Goal: Transaction & Acquisition: Purchase product/service

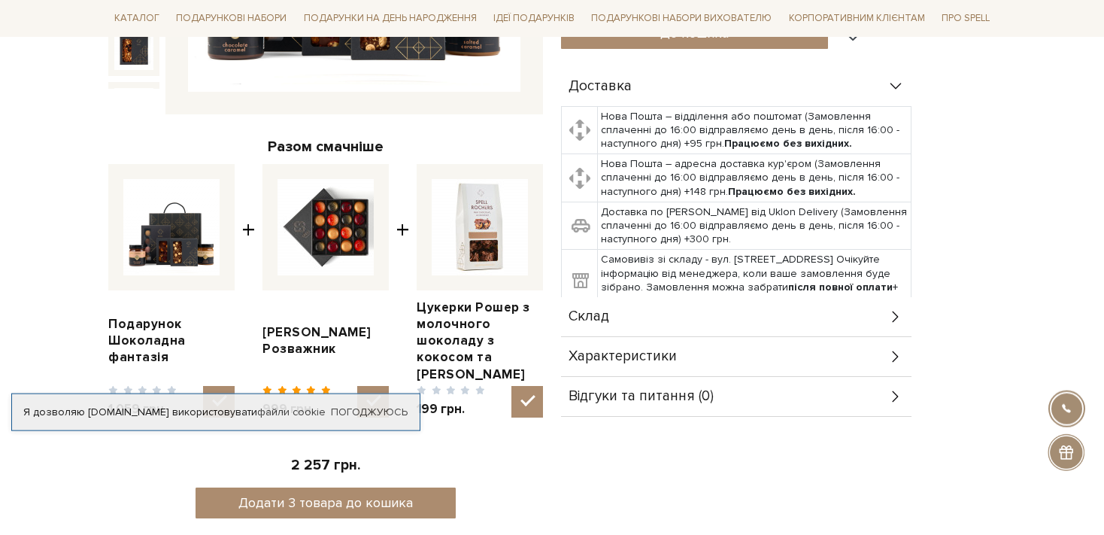
scroll to position [476, 0]
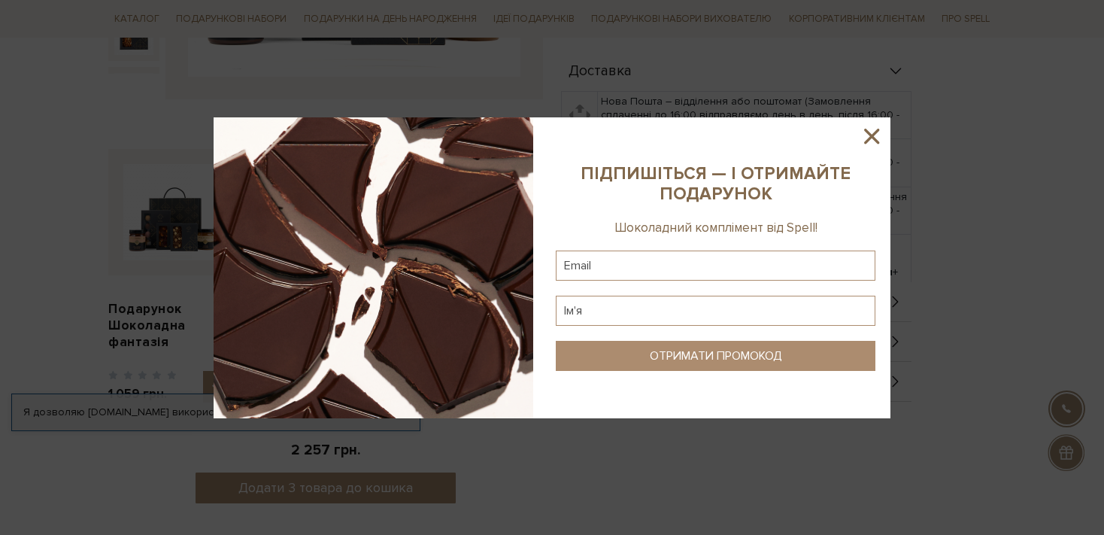
click at [876, 130] on icon at bounding box center [872, 136] width 26 height 26
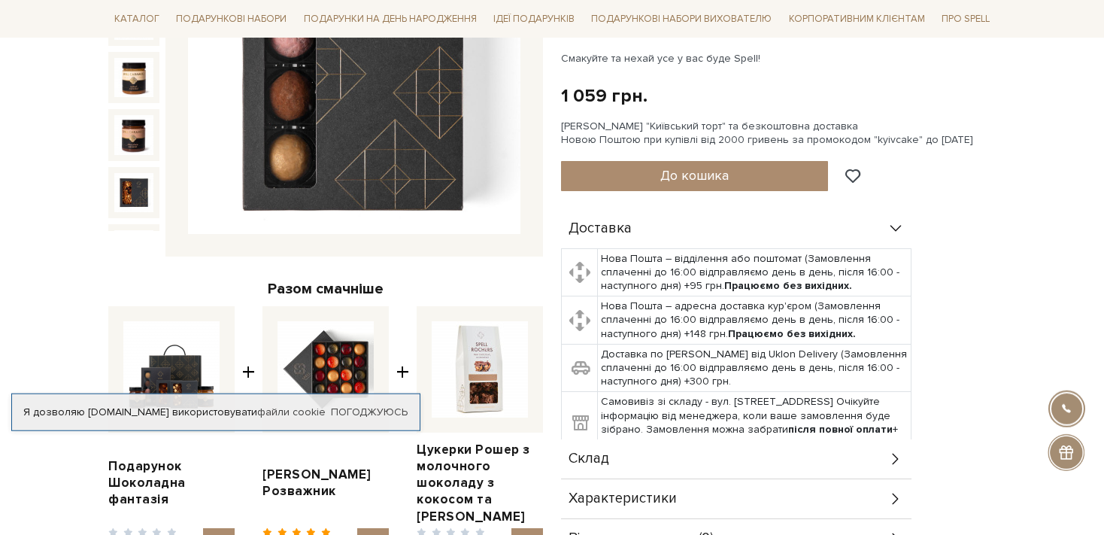
scroll to position [0, 0]
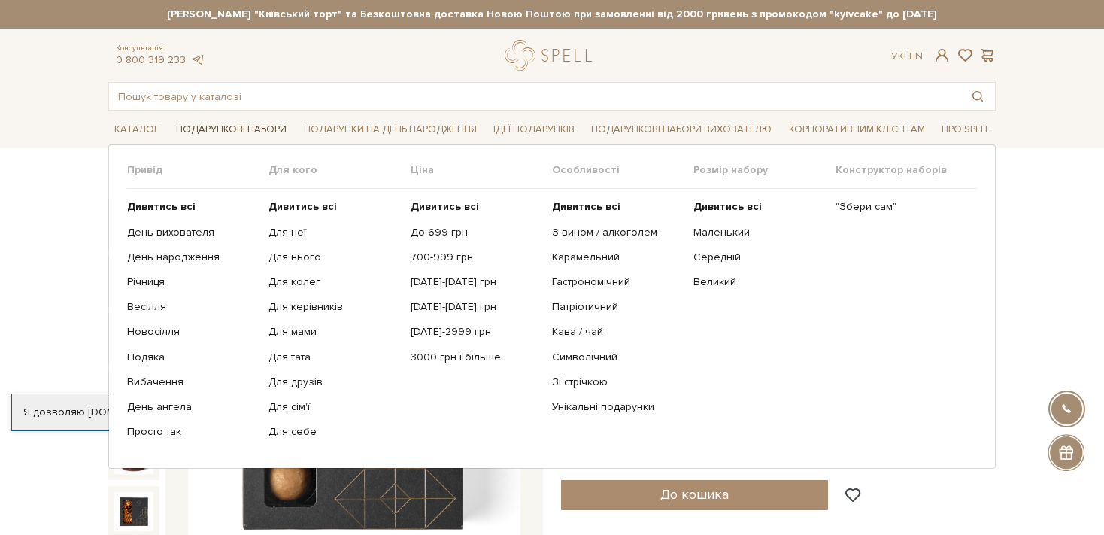
click at [258, 126] on link "Подарункові набори" at bounding box center [231, 129] width 123 height 23
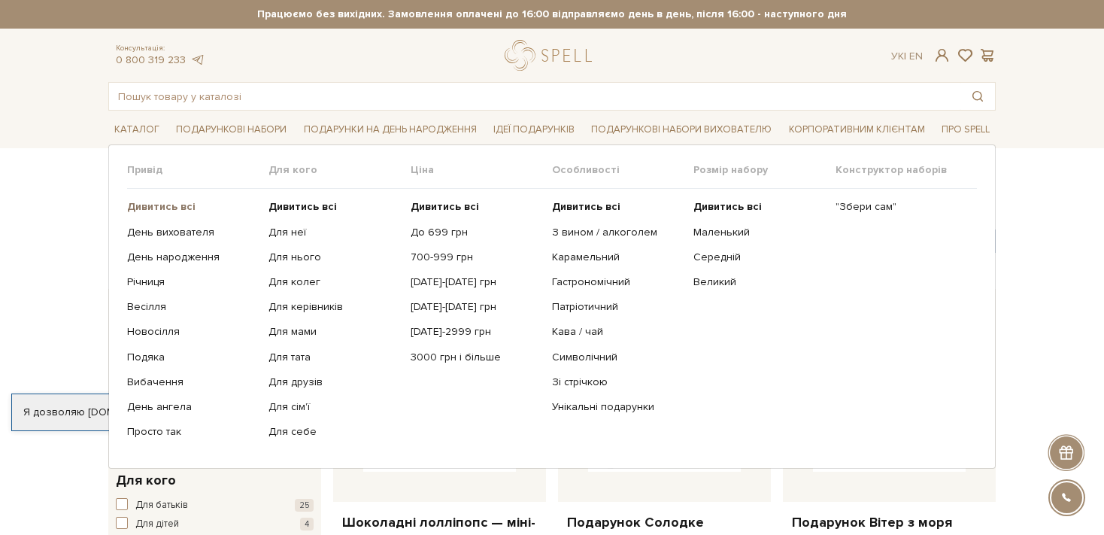
click at [179, 205] on b "Дивитись всі" at bounding box center [161, 206] width 68 height 13
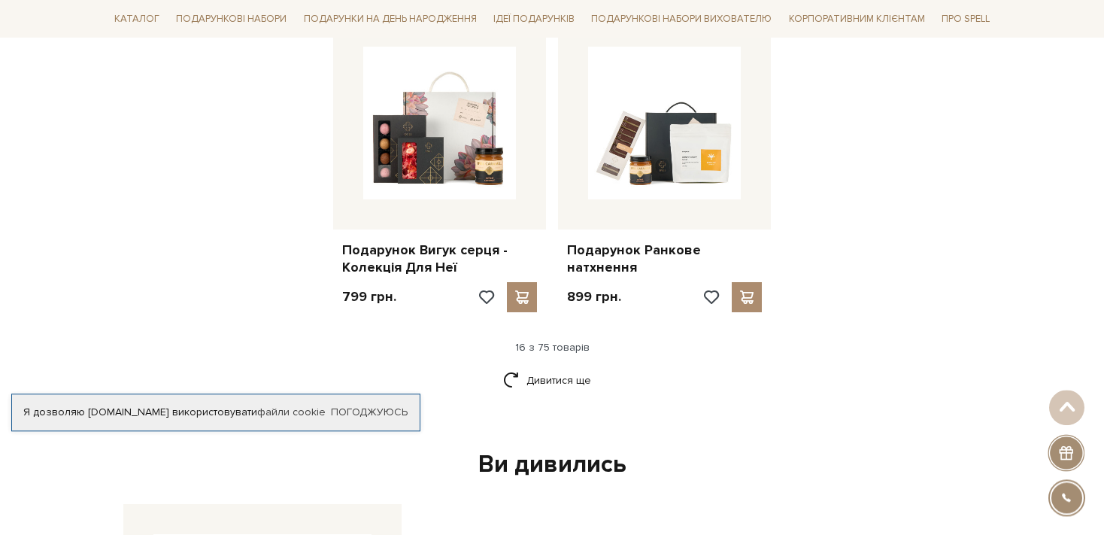
scroll to position [1986, 0]
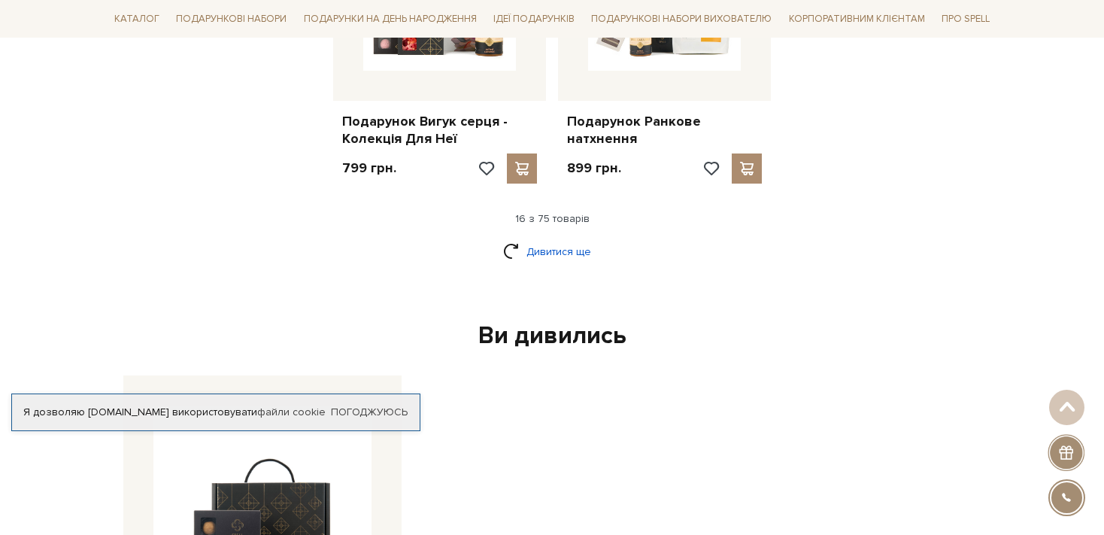
click at [528, 241] on link "Дивитися ще" at bounding box center [552, 251] width 98 height 26
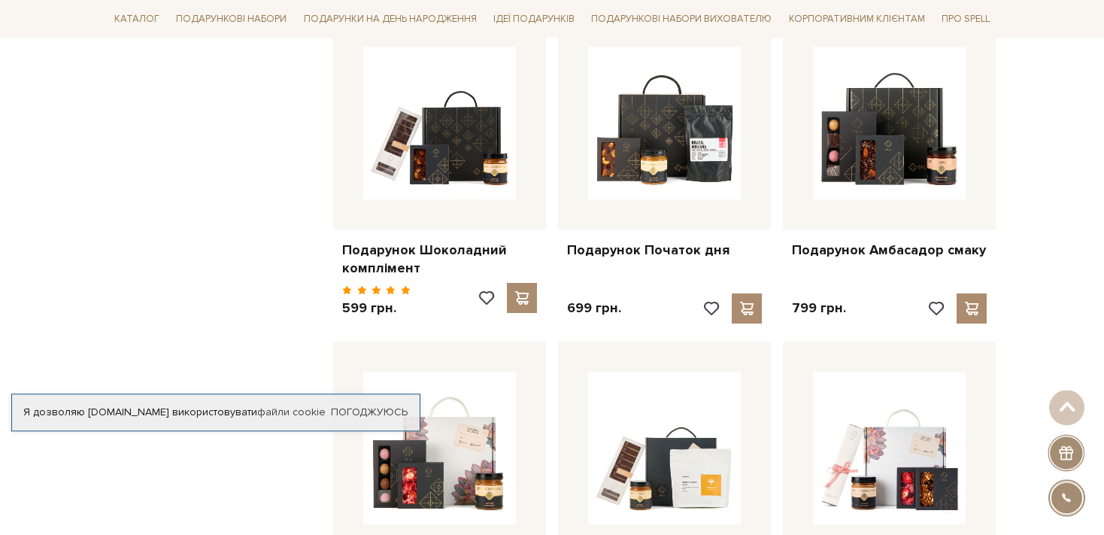
scroll to position [1509, 0]
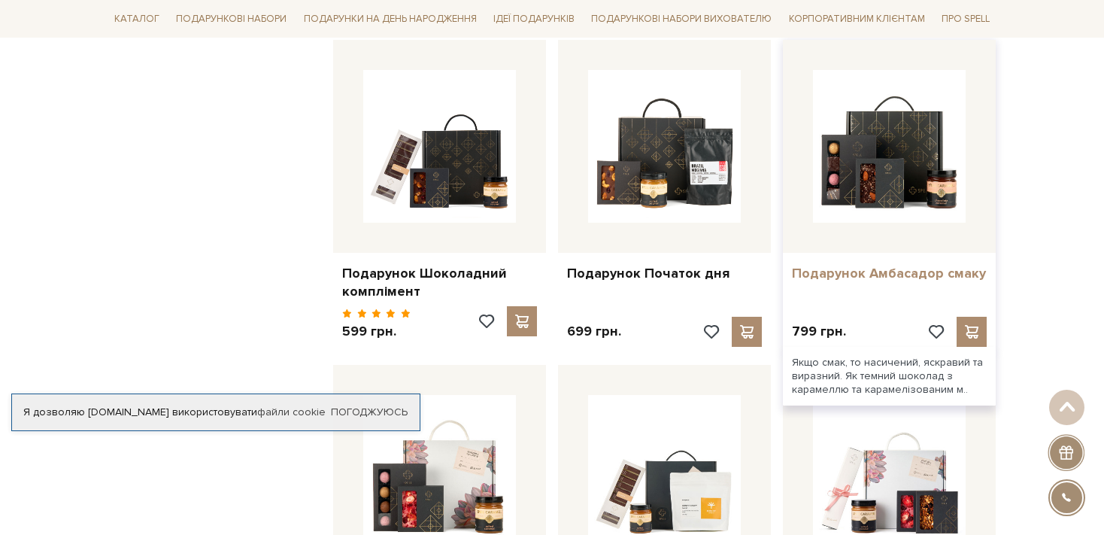
click at [935, 268] on link "Подарунок Амбасадор смаку" at bounding box center [889, 273] width 195 height 17
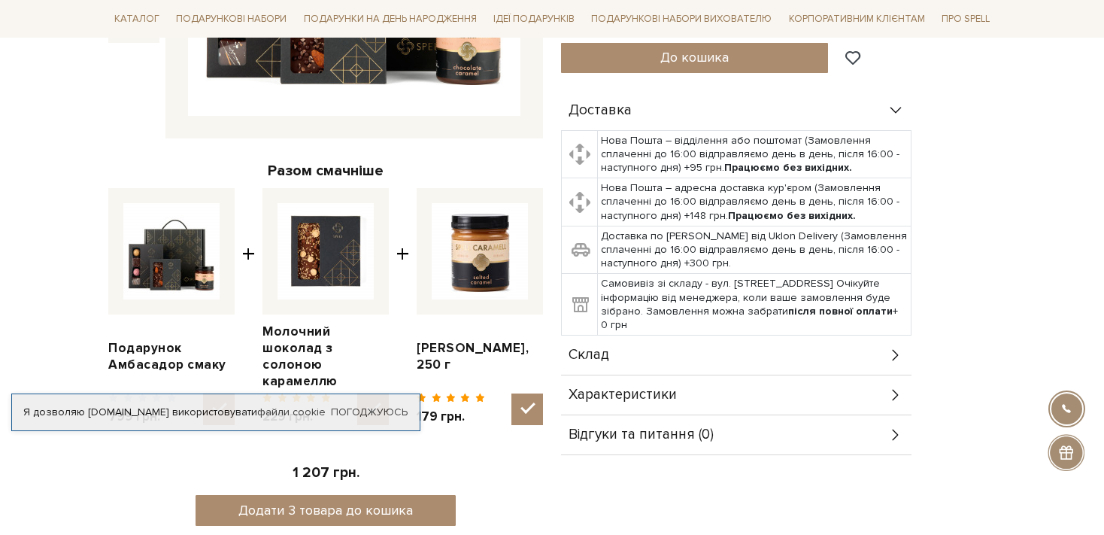
scroll to position [476, 0]
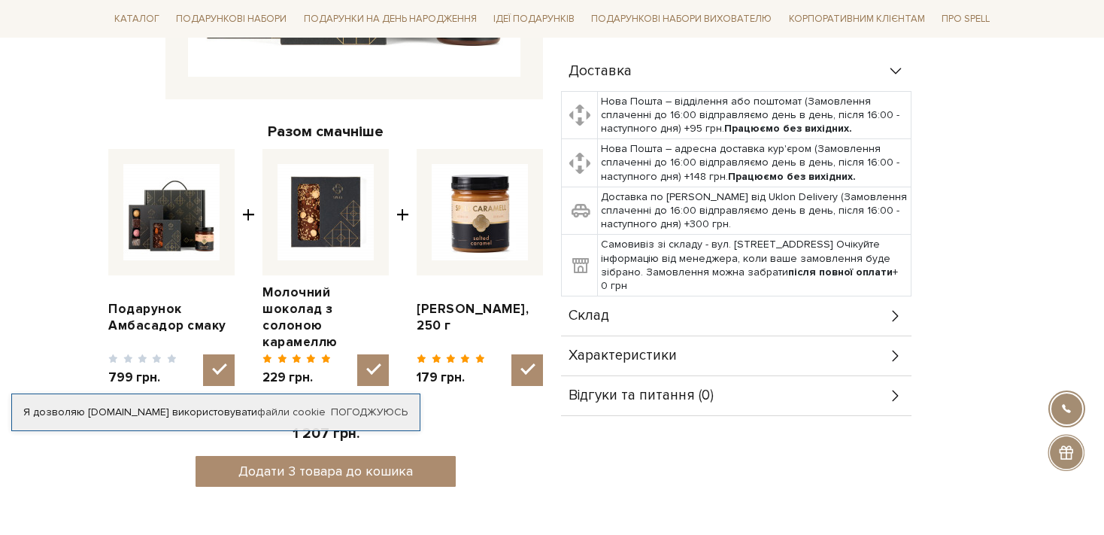
click at [886, 299] on div "Склад" at bounding box center [736, 315] width 350 height 39
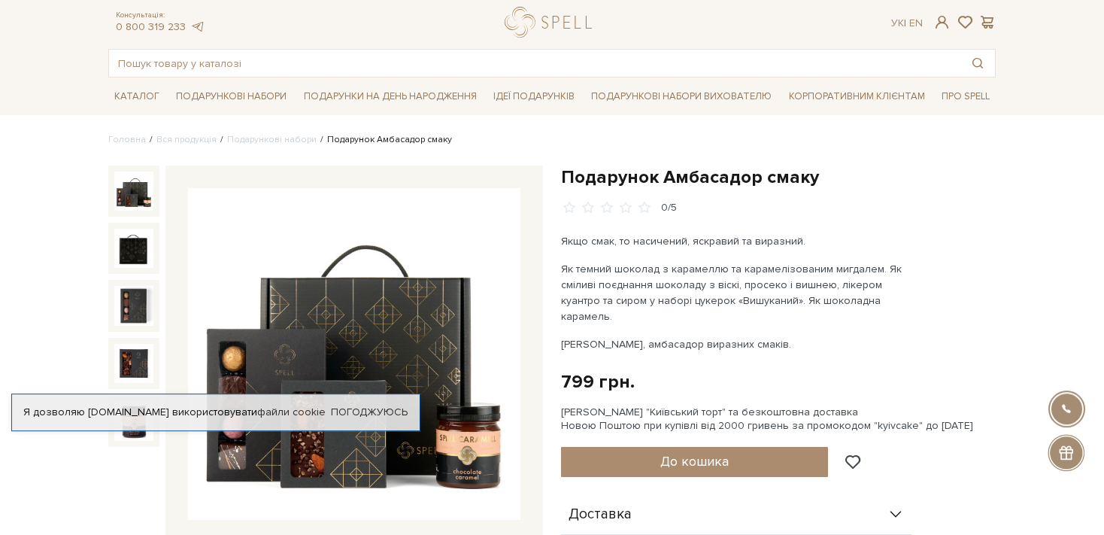
scroll to position [0, 0]
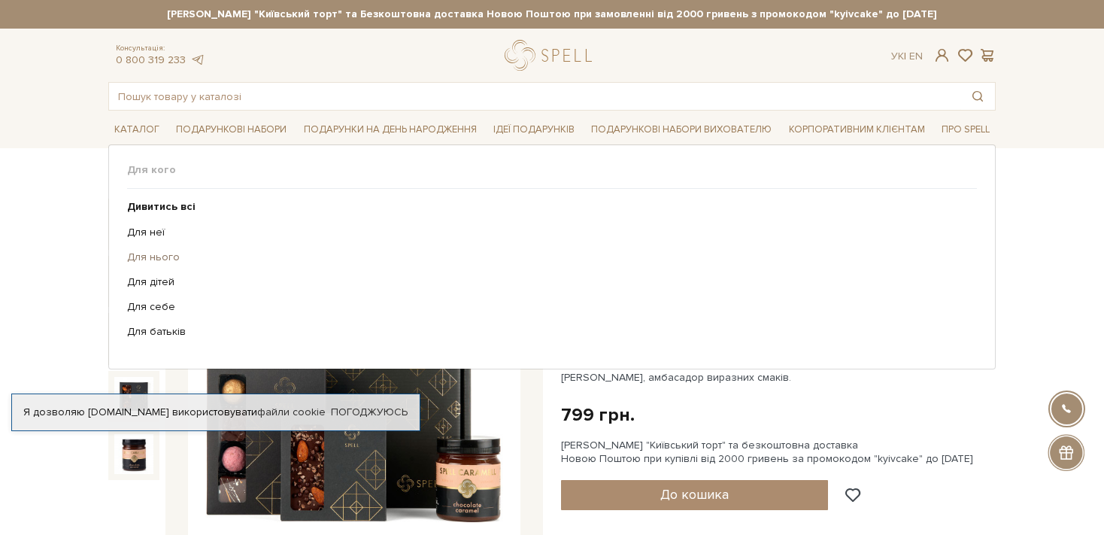
click at [160, 256] on link "Для нього" at bounding box center [546, 257] width 839 height 14
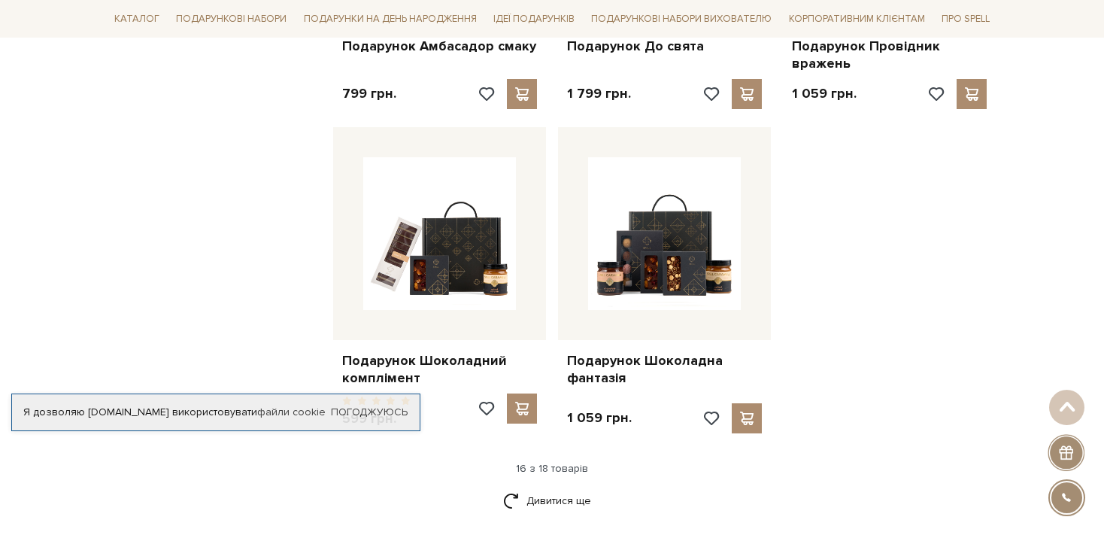
scroll to position [1906, 0]
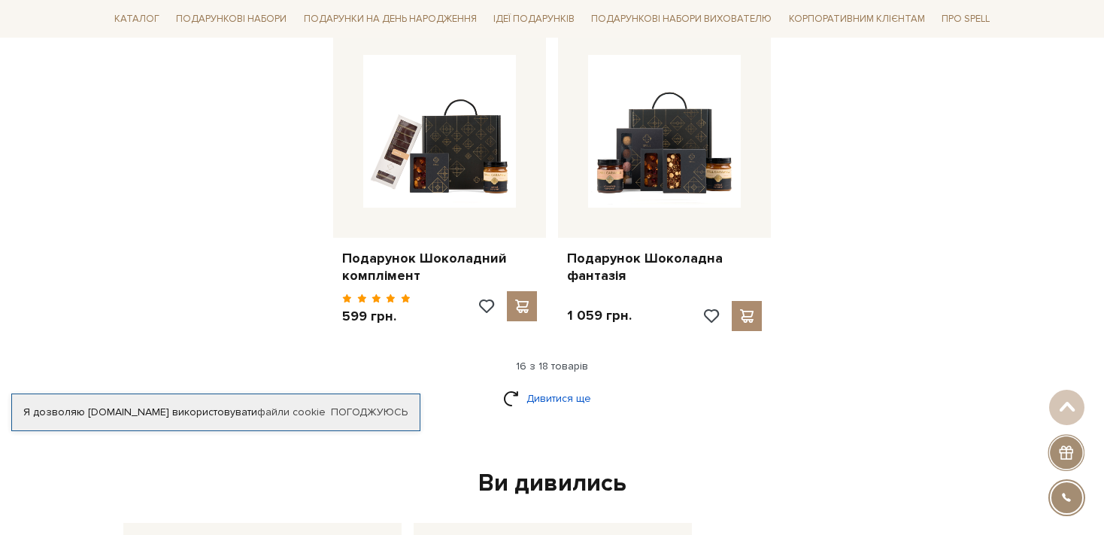
click at [537, 393] on link "Дивитися ще" at bounding box center [552, 398] width 98 height 26
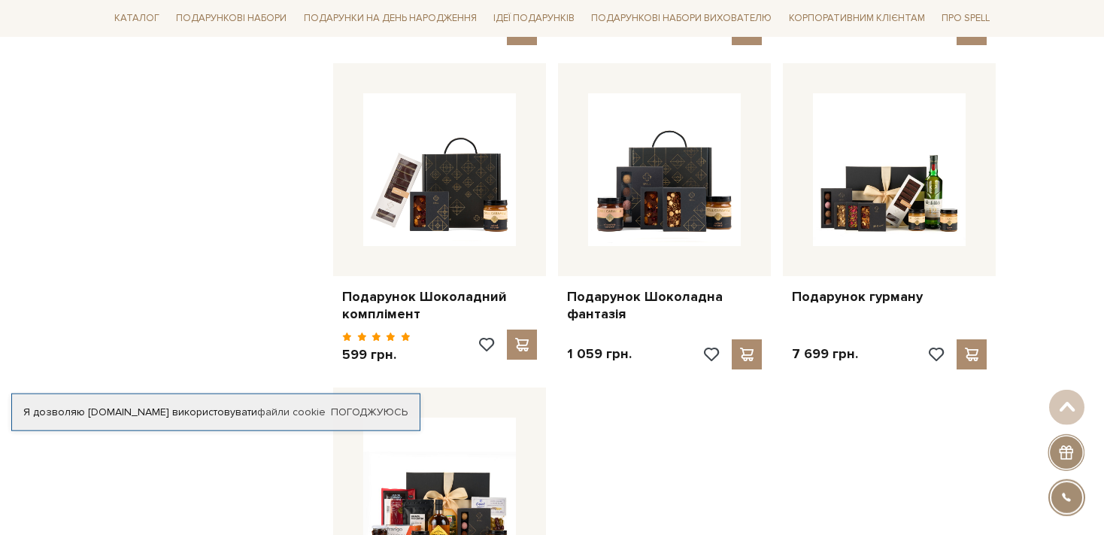
scroll to position [1826, 0]
